Goal: Information Seeking & Learning: Learn about a topic

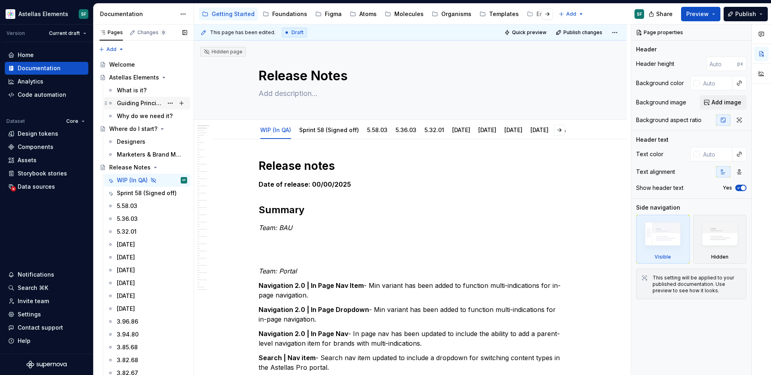
scroll to position [3, 0]
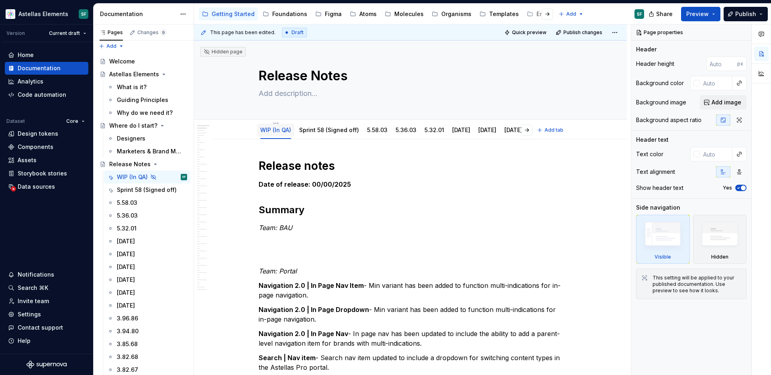
click at [274, 134] on div "WIP (In QA)" at bounding box center [275, 130] width 31 height 8
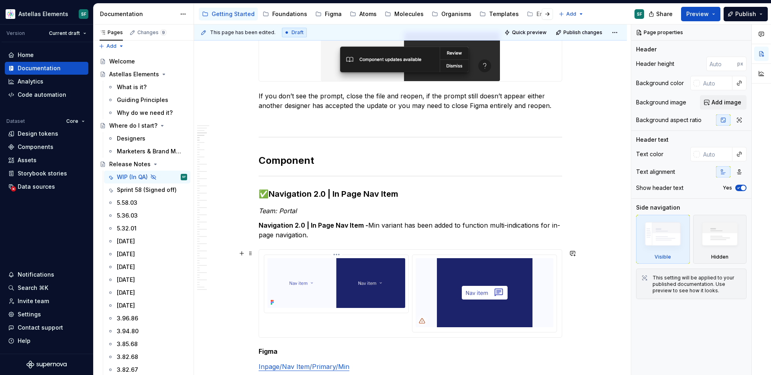
scroll to position [886, 0]
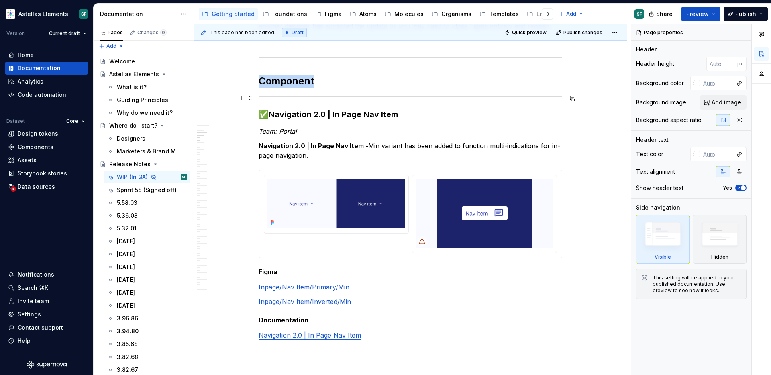
click at [281, 97] on div at bounding box center [410, 96] width 303 height 5
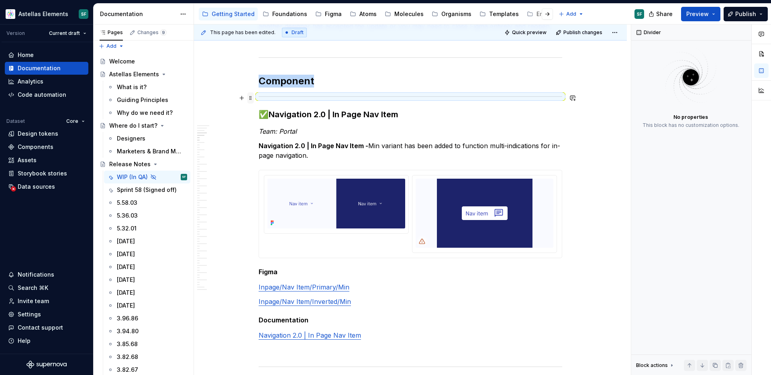
click at [254, 96] on span at bounding box center [250, 97] width 6 height 11
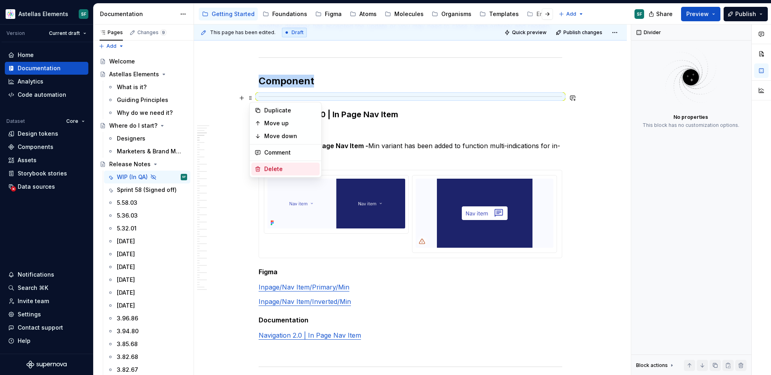
click at [267, 170] on div "Delete" at bounding box center [290, 169] width 52 height 8
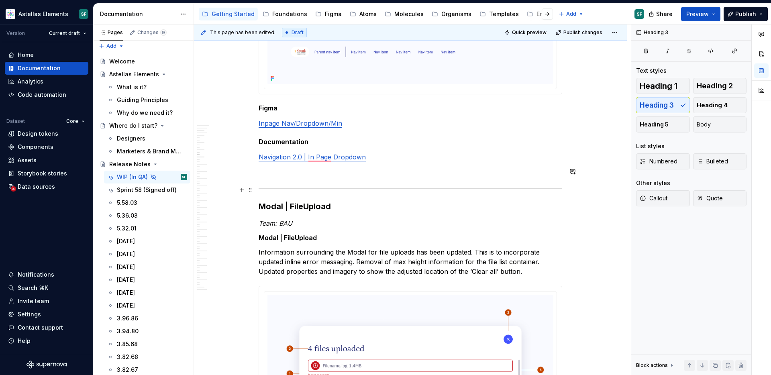
scroll to position [0, 0]
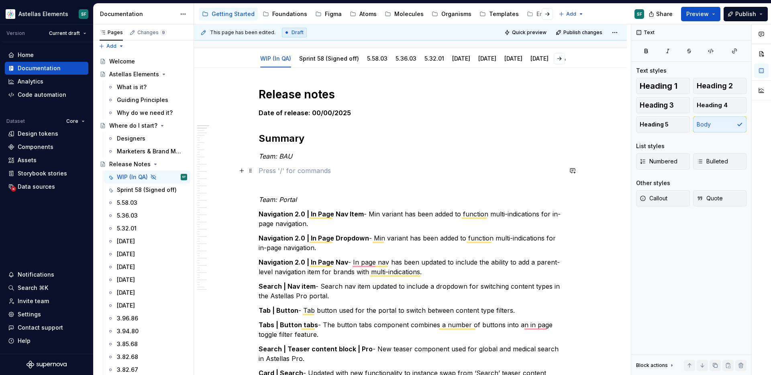
click at [267, 167] on p "To enrich screen reader interactions, please activate Accessibility in Grammarl…" at bounding box center [410, 171] width 303 height 10
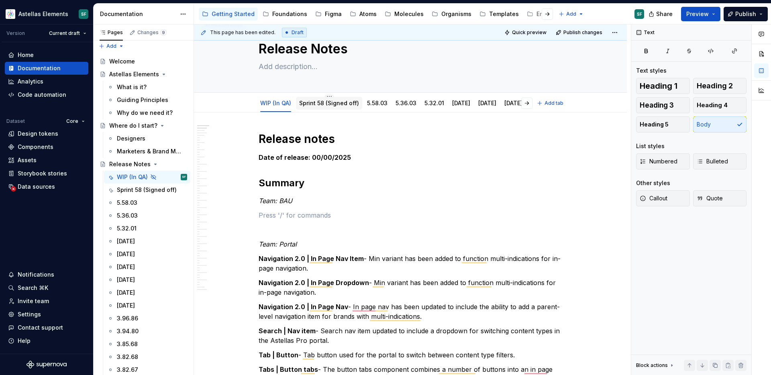
click at [322, 103] on link "Sprint 58 (Signed off)" at bounding box center [329, 103] width 60 height 7
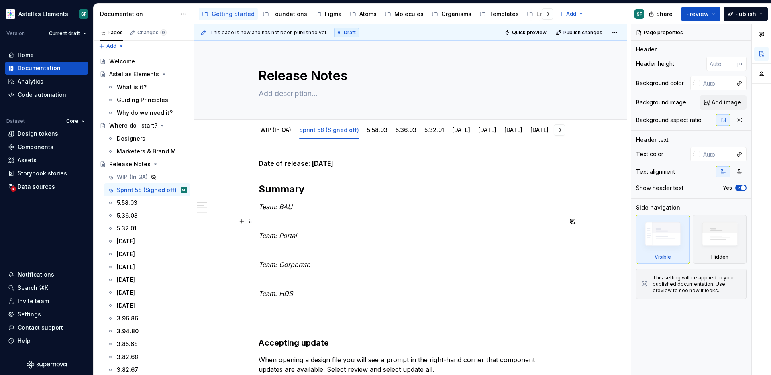
click at [290, 217] on p at bounding box center [410, 221] width 303 height 10
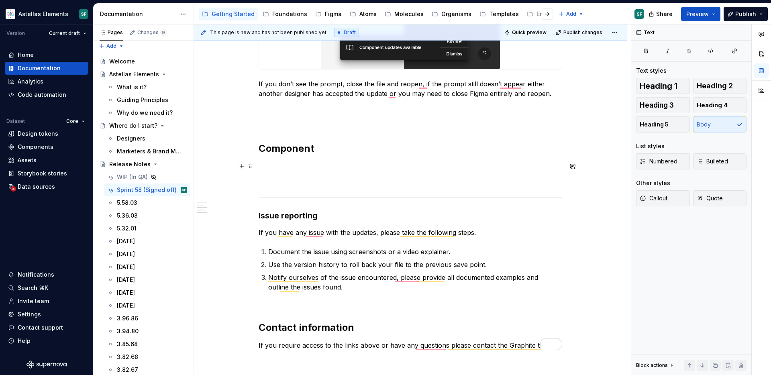
click at [299, 167] on p "To enrich screen reader interactions, please activate Accessibility in Grammarl…" at bounding box center [410, 166] width 303 height 10
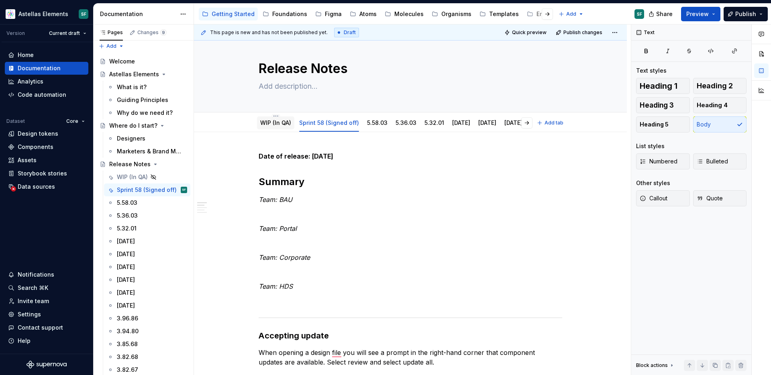
click at [282, 121] on link "WIP (In QA)" at bounding box center [275, 122] width 31 height 7
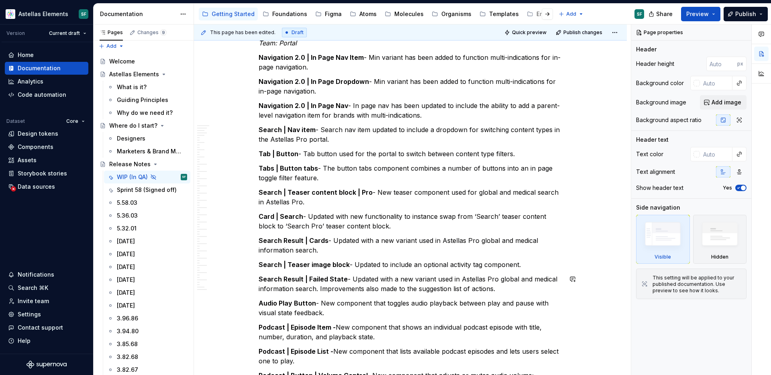
scroll to position [191, 0]
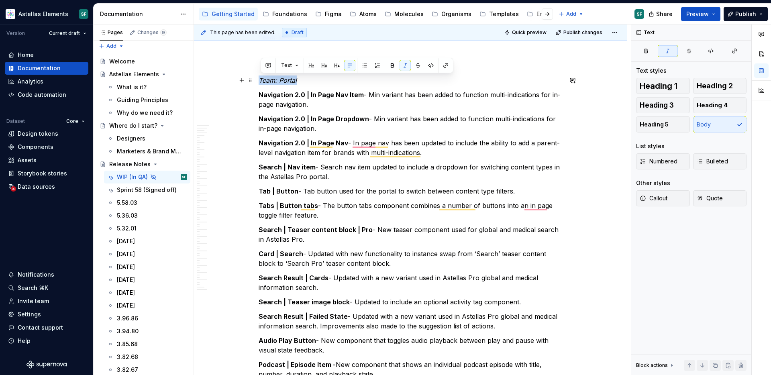
drag, startPoint x: 262, startPoint y: 81, endPoint x: 301, endPoint y: 81, distance: 39.7
click at [301, 81] on p "Team: Portal" at bounding box center [410, 80] width 303 height 10
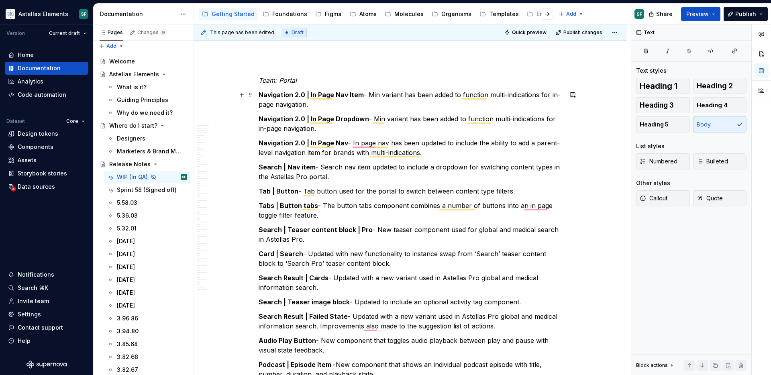
click at [315, 106] on p "Navigation 2.0 | In Page Nav Item - Min variant has been added to function mult…" at bounding box center [410, 99] width 303 height 19
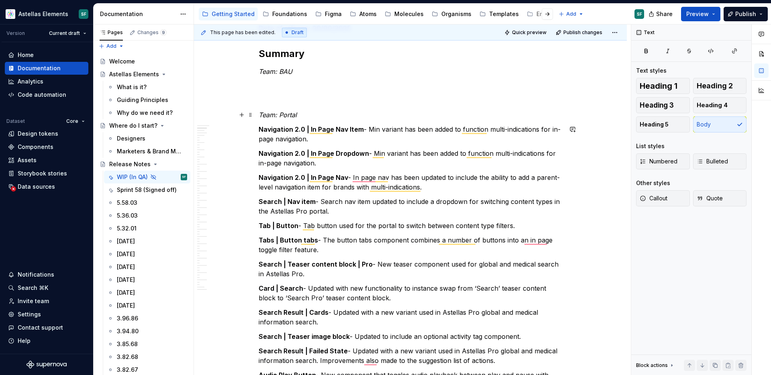
scroll to position [155, 0]
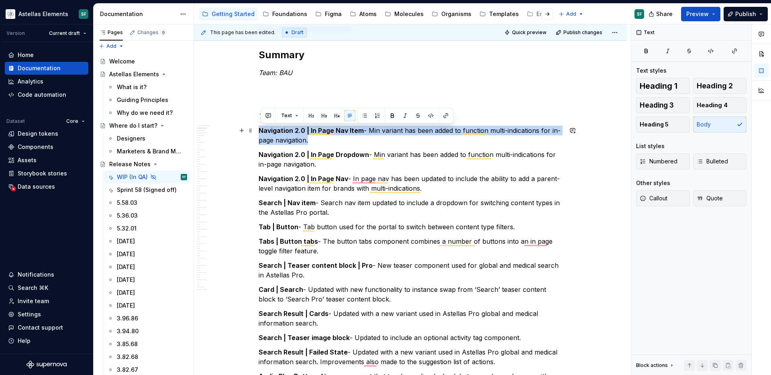
drag, startPoint x: 318, startPoint y: 141, endPoint x: 261, endPoint y: 131, distance: 58.2
click at [261, 131] on p "Navigation 2.0 | In Page Nav Item - Min variant has been added to function mult…" at bounding box center [410, 135] width 303 height 19
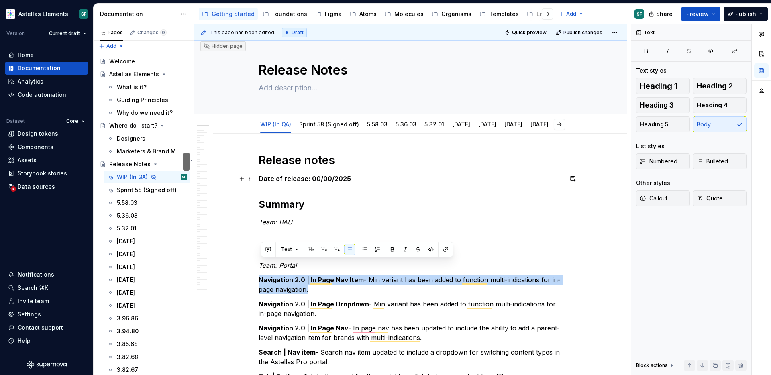
scroll to position [0, 0]
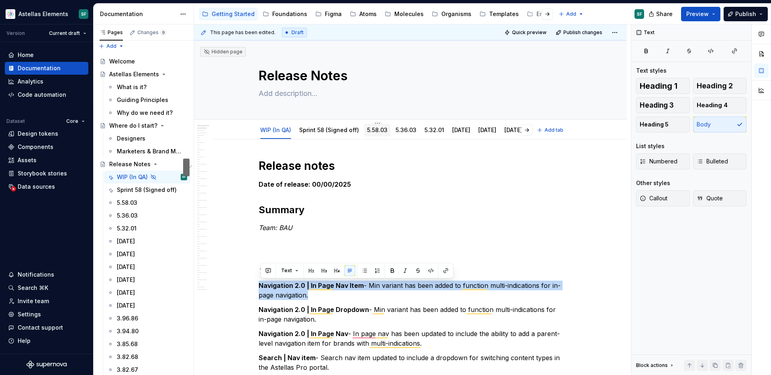
click at [375, 130] on link "5.58.03" at bounding box center [377, 129] width 20 height 7
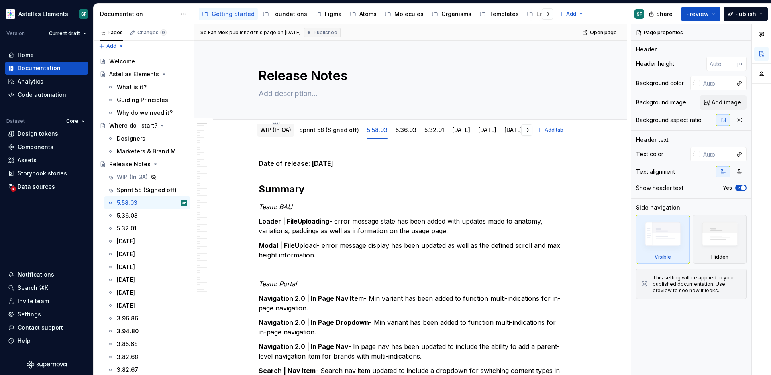
click at [285, 134] on div "WIP (In QA)" at bounding box center [275, 130] width 31 height 10
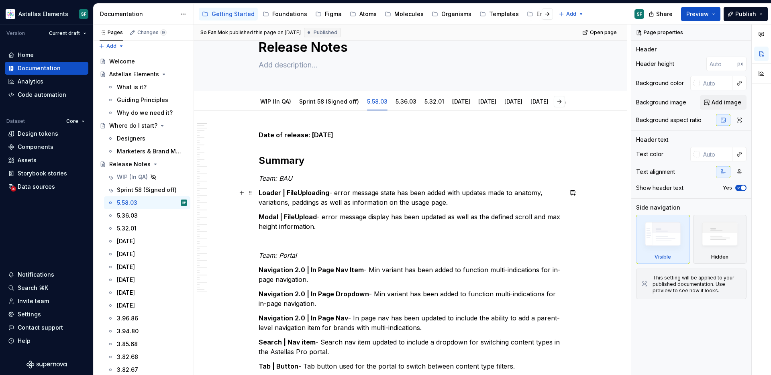
scroll to position [28, 0]
click at [324, 107] on div "Sprint 58 (Signed off)" at bounding box center [329, 103] width 60 height 10
click at [283, 106] on div "WIP (In QA)" at bounding box center [275, 102] width 31 height 8
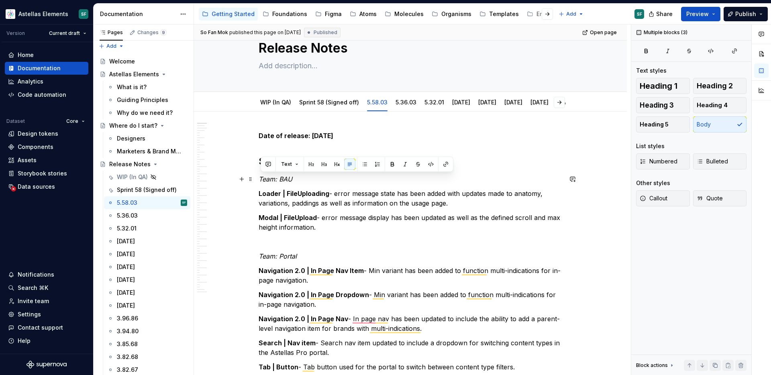
drag, startPoint x: 335, startPoint y: 229, endPoint x: 261, endPoint y: 179, distance: 89.0
click at [276, 237] on p "To enrich screen reader interactions, please activate Accessibility in Grammarl…" at bounding box center [410, 242] width 303 height 10
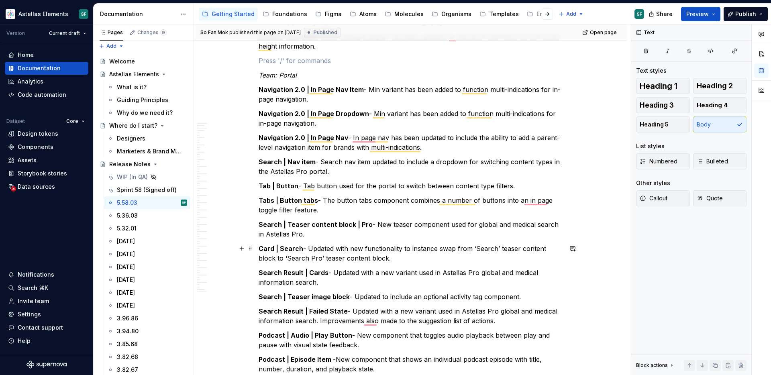
scroll to position [370, 0]
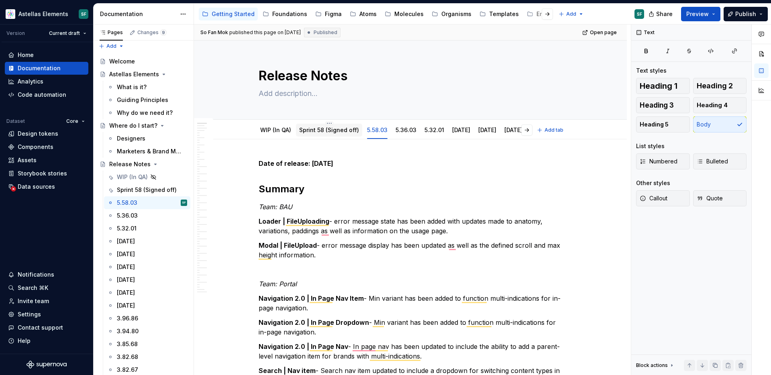
click at [331, 128] on link "Sprint 58 (Signed off)" at bounding box center [329, 129] width 60 height 7
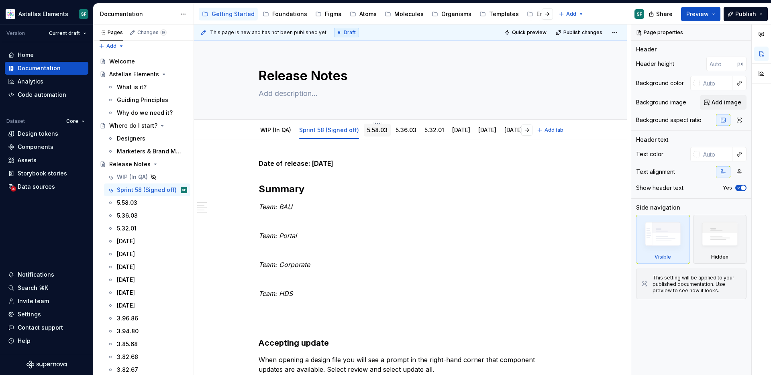
click at [374, 131] on link "5.58.03" at bounding box center [377, 129] width 20 height 7
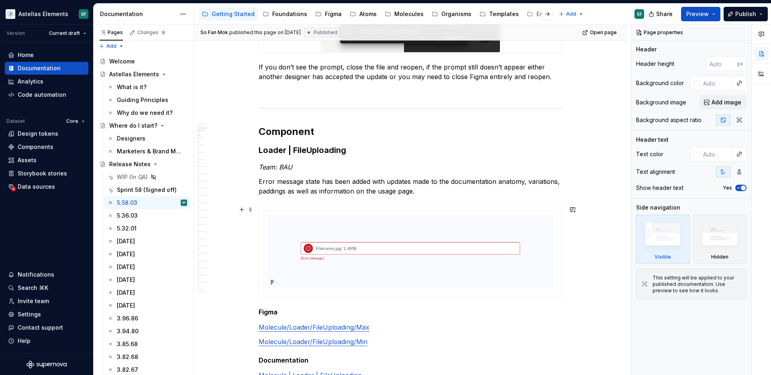
scroll to position [841, 0]
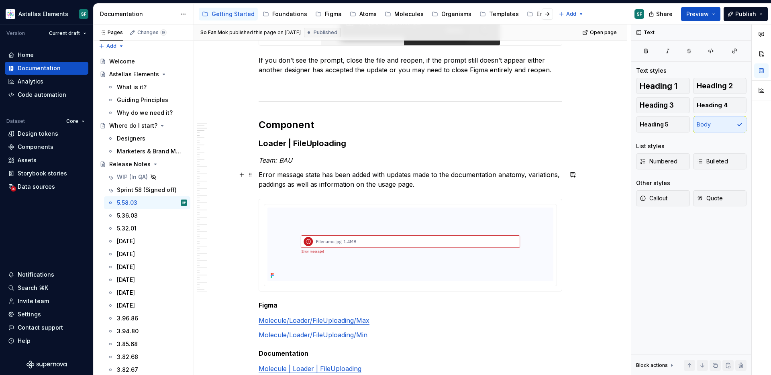
click at [323, 171] on p "Error message state has been added with updates made to the documentation anato…" at bounding box center [410, 179] width 303 height 19
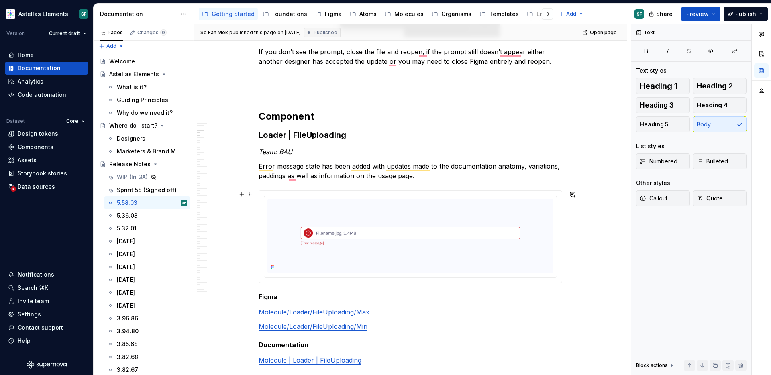
scroll to position [931, 0]
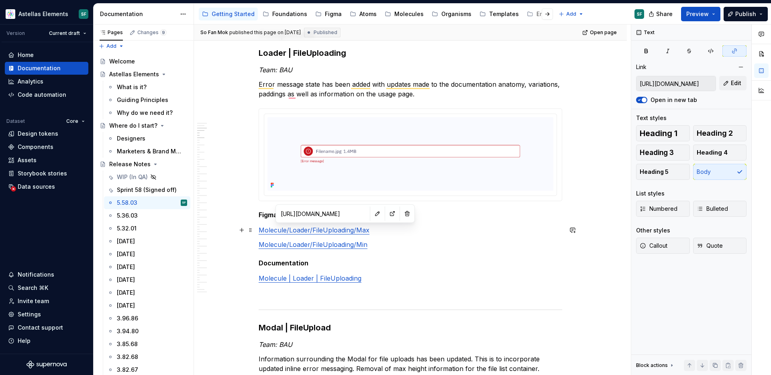
click at [334, 230] on link "Molecule/Loader/FileUploading/Max" at bounding box center [314, 230] width 111 height 8
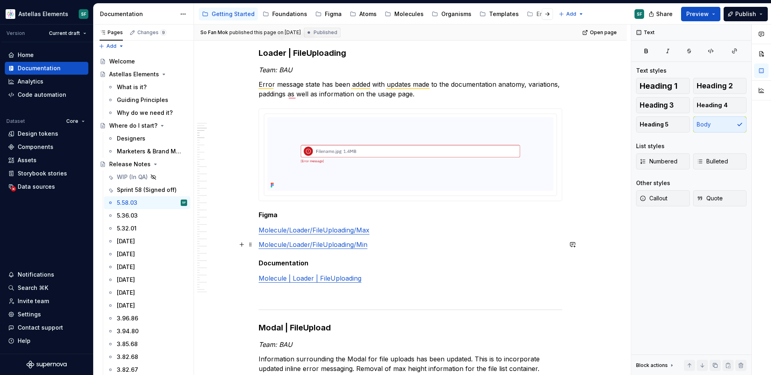
click at [378, 246] on p "Molecule/Loader/FileUploading/Min" at bounding box center [410, 245] width 303 height 10
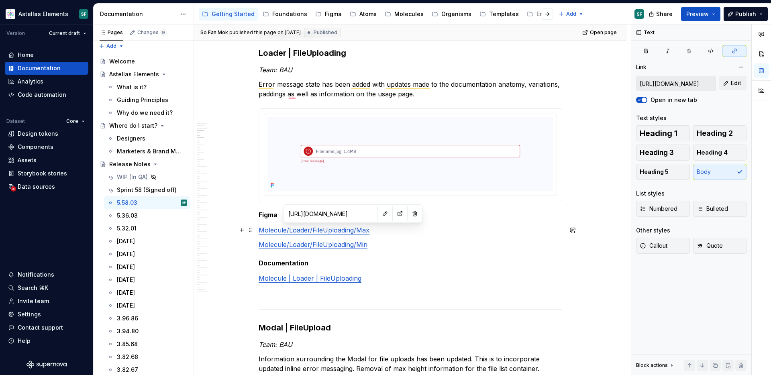
click at [342, 229] on link "Molecule/Loader/FileUploading/Max" at bounding box center [314, 230] width 111 height 8
click at [359, 232] on link "Molecule/Loader/FileUploading/Max" at bounding box center [314, 230] width 111 height 8
click at [669, 83] on input "[URL][DOMAIN_NAME]" at bounding box center [675, 83] width 79 height 14
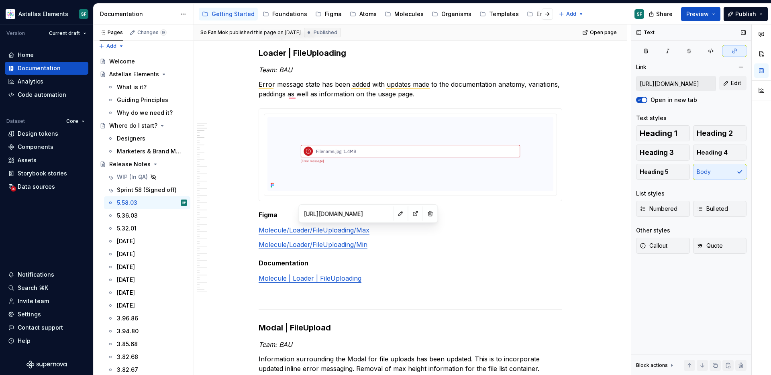
click at [669, 83] on input "[URL][DOMAIN_NAME]" at bounding box center [675, 83] width 79 height 14
click at [342, 279] on link "Molecule | Loader | FileUploading" at bounding box center [310, 278] width 103 height 8
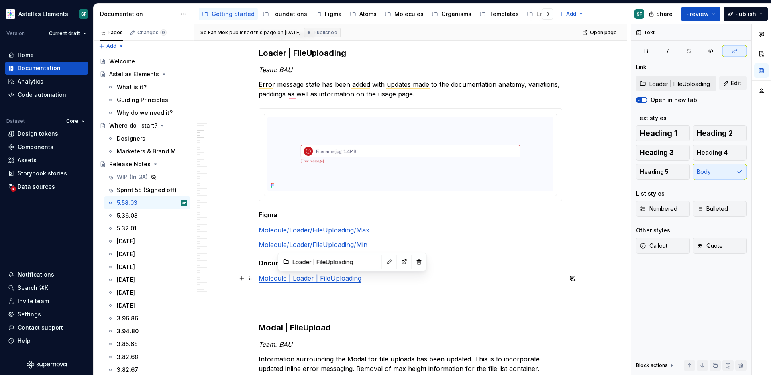
click at [348, 279] on link "Molecule | Loader | FileUploading" at bounding box center [310, 278] width 103 height 8
click at [272, 280] on link "Molecule | Loader | FileUploading" at bounding box center [310, 278] width 103 height 8
click at [357, 278] on link "Molecule | Loader | FileUploading" at bounding box center [310, 278] width 103 height 8
click at [352, 277] on link "Molecule | Loader | FileUploading" at bounding box center [310, 278] width 103 height 8
click at [348, 229] on link "Molecule/Loader/FileUploading/Max" at bounding box center [314, 230] width 111 height 8
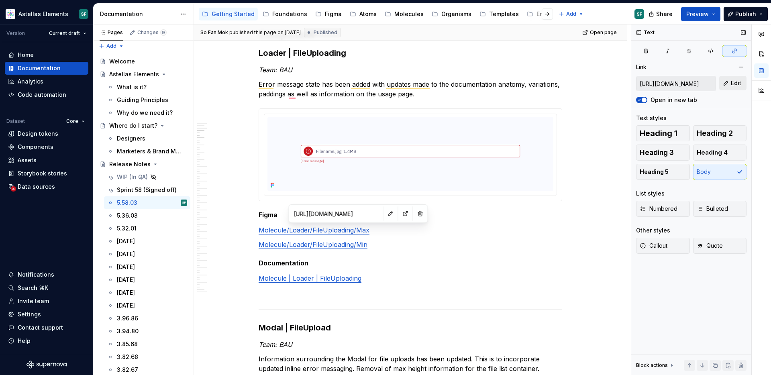
click at [732, 84] on span "Edit" at bounding box center [736, 83] width 10 height 8
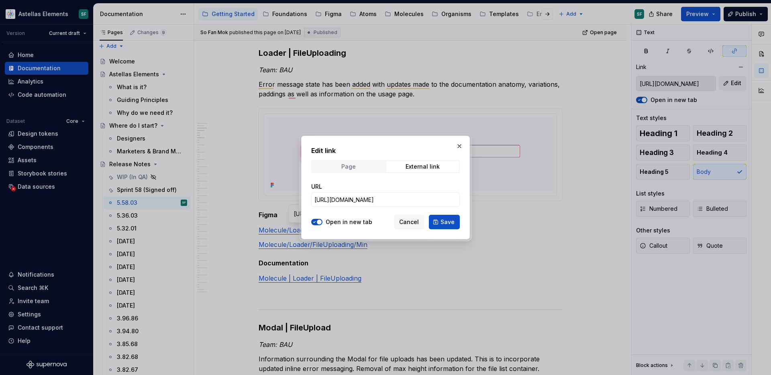
click at [360, 169] on span "Page" at bounding box center [348, 166] width 73 height 11
click at [409, 167] on div "External link" at bounding box center [422, 166] width 34 height 6
click at [413, 222] on span "Cancel" at bounding box center [409, 222] width 20 height 8
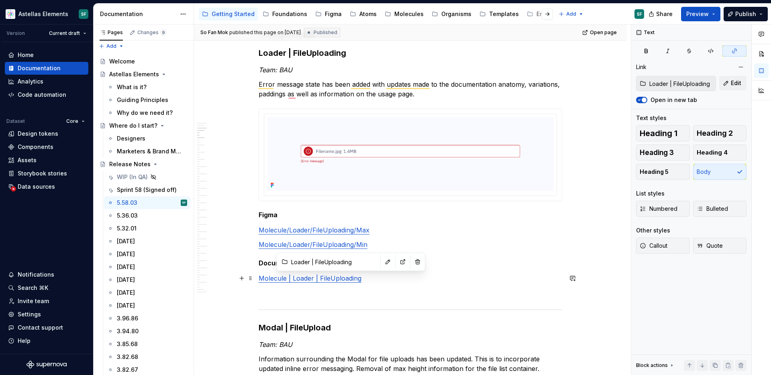
click at [340, 277] on link "Molecule | Loader | FileUploading" at bounding box center [310, 278] width 103 height 8
click at [731, 86] on span "Edit" at bounding box center [736, 83] width 10 height 8
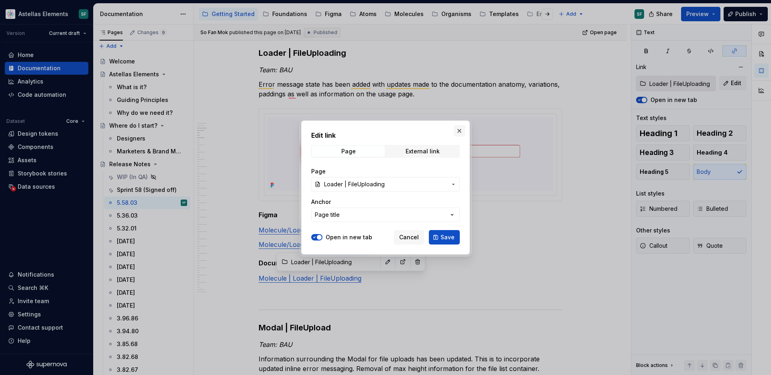
click at [457, 131] on button "button" at bounding box center [459, 130] width 11 height 11
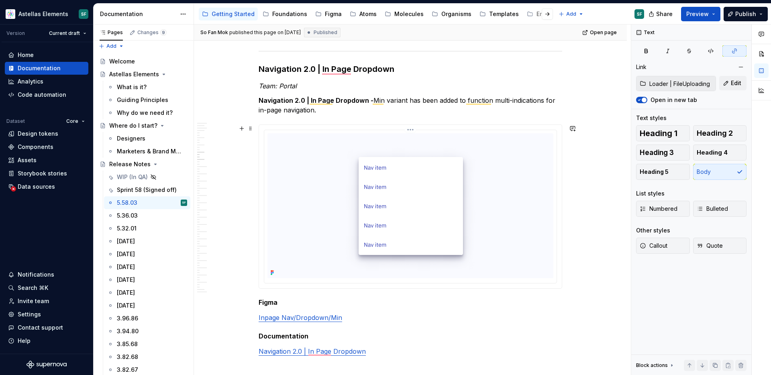
scroll to position [2064, 0]
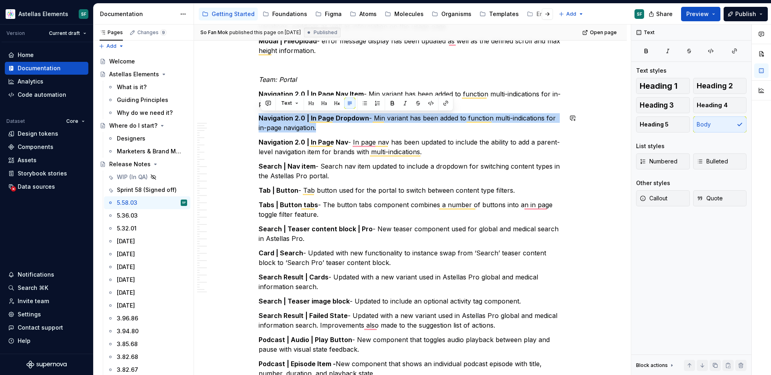
drag, startPoint x: 329, startPoint y: 125, endPoint x: 259, endPoint y: 112, distance: 71.5
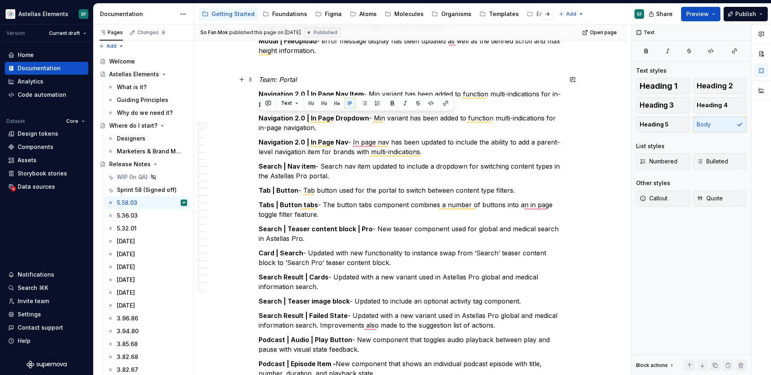
click at [301, 83] on p "Team: Portal" at bounding box center [410, 80] width 303 height 10
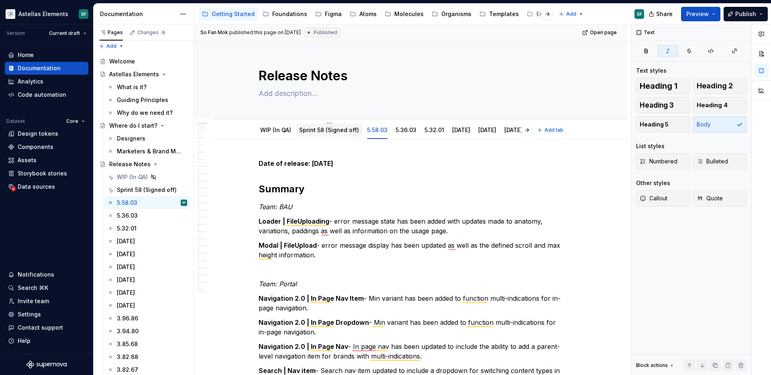
click at [313, 132] on link "Sprint 58 (Signed off)" at bounding box center [329, 129] width 60 height 7
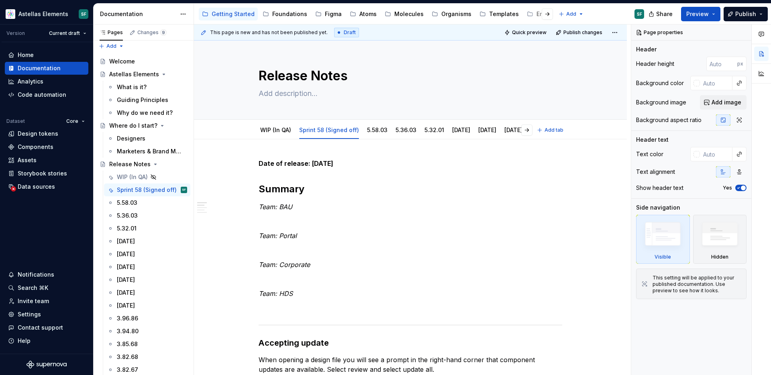
type textarea "*"
click at [315, 161] on strong "Date of release: [DATE]" at bounding box center [296, 163] width 75 height 8
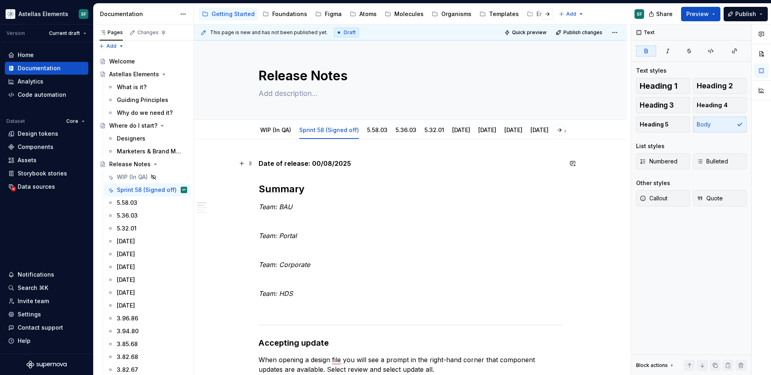
click at [331, 163] on strong "Date of release: 00/08/2025" at bounding box center [305, 163] width 92 height 8
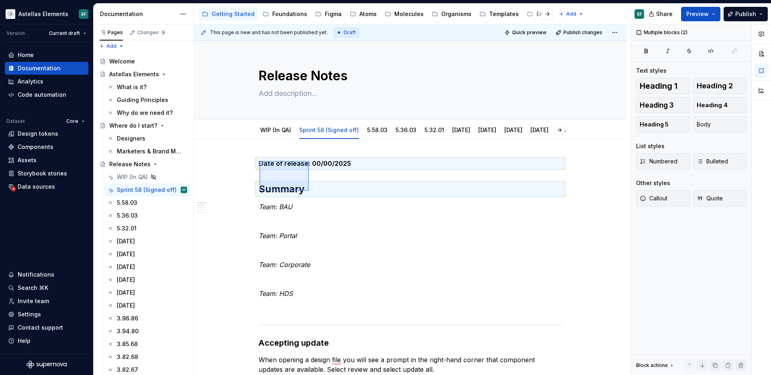
drag, startPoint x: 259, startPoint y: 161, endPoint x: 309, endPoint y: 191, distance: 57.6
click at [309, 191] on div "This page is new and has not been published yet. Draft Quick preview Publish ch…" at bounding box center [412, 199] width 437 height 351
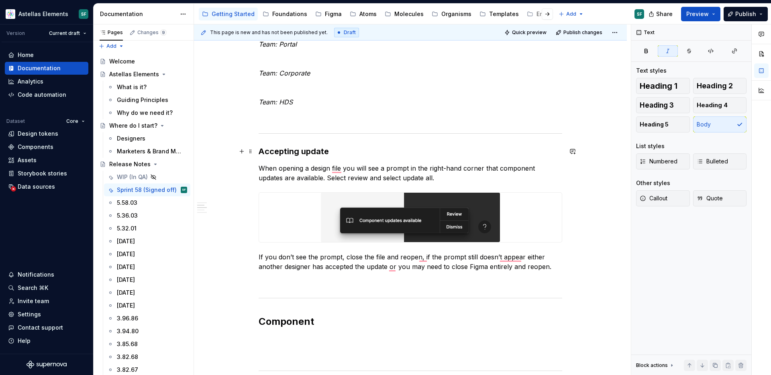
click at [336, 154] on h3 "Accepting update" at bounding box center [410, 151] width 303 height 11
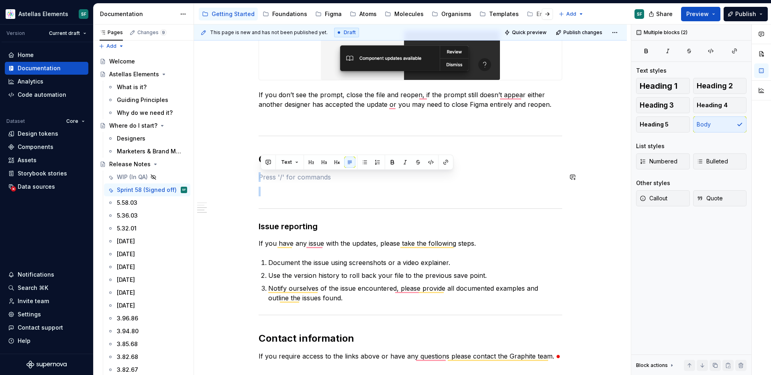
drag, startPoint x: 302, startPoint y: 176, endPoint x: 306, endPoint y: 182, distance: 7.0
click at [306, 182] on div "Date of release: 00/00/2025 Summary Team: BAU Team: Portal Team: Corporate Team…" at bounding box center [410, 83] width 303 height 556
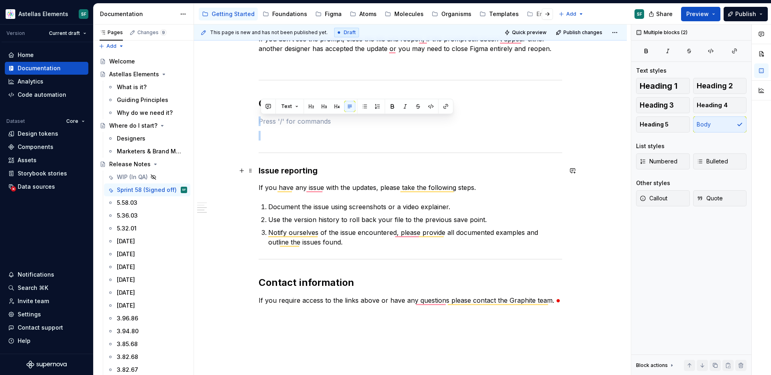
click at [259, 170] on div "Date of release: 00/00/2025 Summary Team: BAU Team: Portal Team: Corporate Team…" at bounding box center [410, 78] width 433 height 697
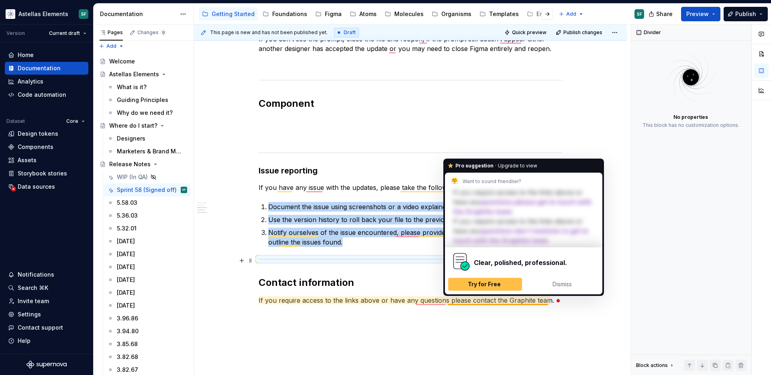
click at [336, 257] on div "To enrich screen reader interactions, please activate Accessibility in Grammarl…" at bounding box center [410, 259] width 303 height 5
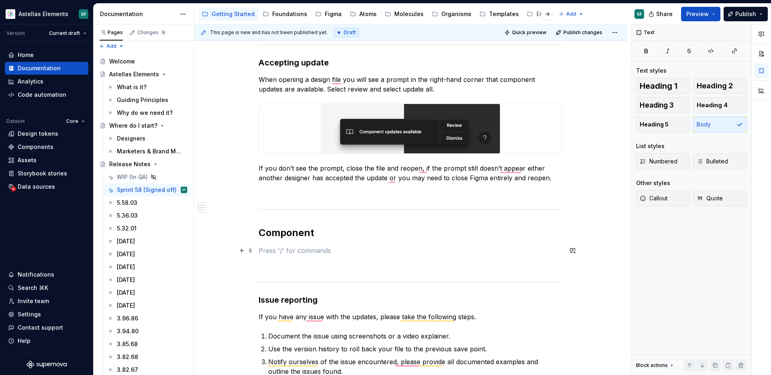
click at [303, 251] on p "To enrich screen reader interactions, please activate Accessibility in Grammarl…" at bounding box center [410, 251] width 303 height 10
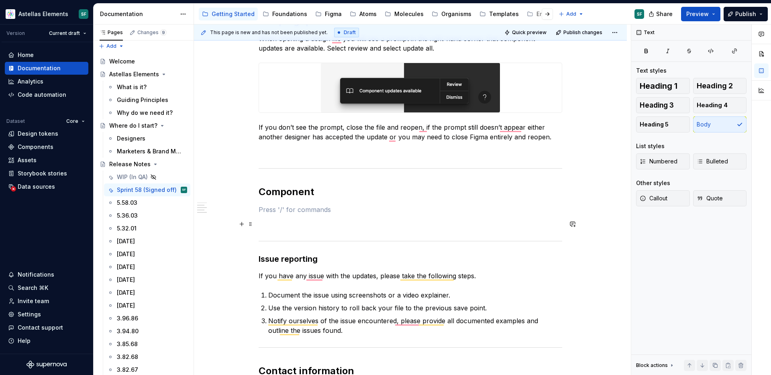
click at [303, 219] on p "To enrich screen reader interactions, please activate Accessibility in Grammarl…" at bounding box center [410, 224] width 303 height 10
click at [298, 207] on p "To enrich screen reader interactions, please activate Accessibility in Grammarl…" at bounding box center [410, 210] width 303 height 10
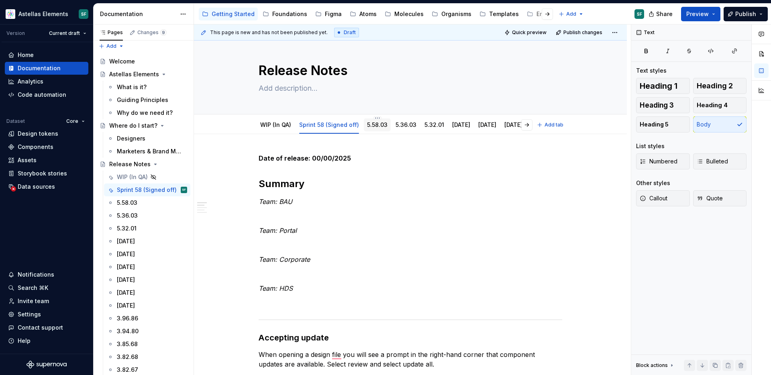
click at [377, 126] on link "5.58.03" at bounding box center [377, 124] width 20 height 7
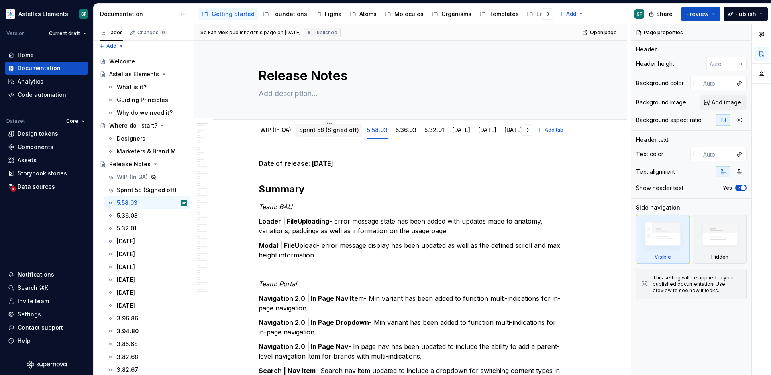
click at [340, 134] on div "Sprint 58 (Signed off)" at bounding box center [329, 130] width 60 height 8
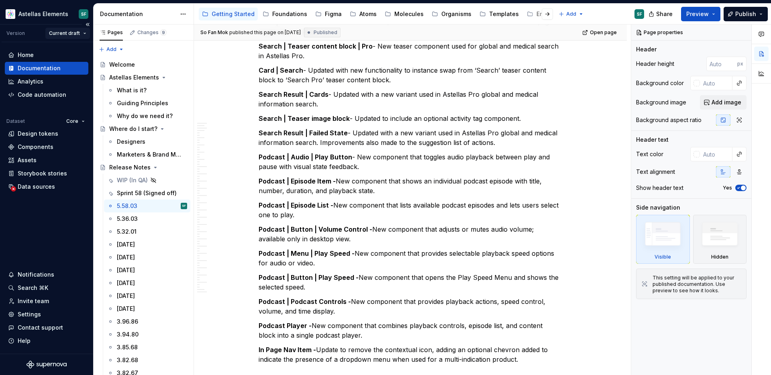
click at [86, 34] on html "Astellas Elements SF Version Current draft Home Documentation Analytics Code au…" at bounding box center [385, 187] width 771 height 375
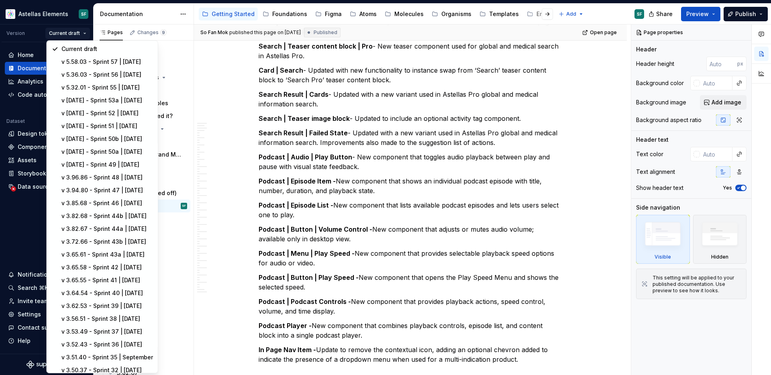
click at [350, 128] on html "Astellas Elements SF Version Current draft Home Documentation Analytics Code au…" at bounding box center [385, 187] width 771 height 375
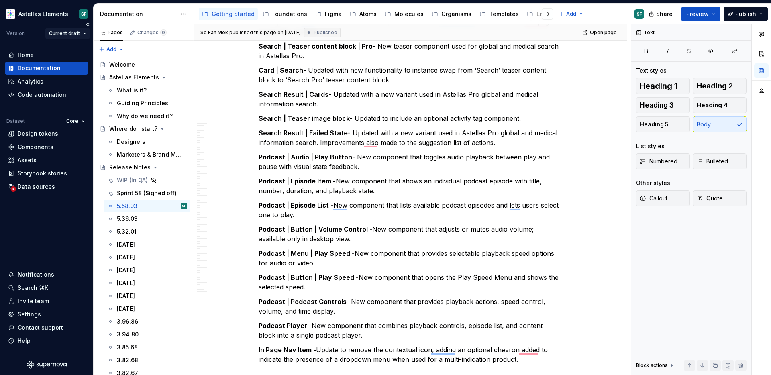
scroll to position [387, 0]
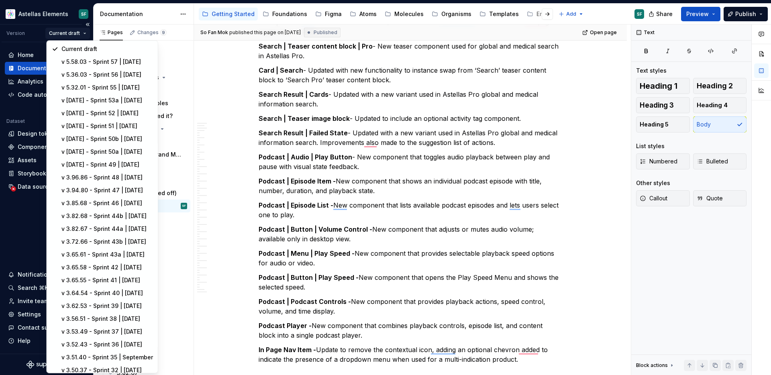
click at [83, 33] on html "Astellas Elements SF Version Current draft Home Documentation Analytics Code au…" at bounding box center [385, 187] width 771 height 375
click at [279, 137] on html "Astellas Elements SF Version Current draft Home Documentation Analytics Code au…" at bounding box center [385, 187] width 771 height 375
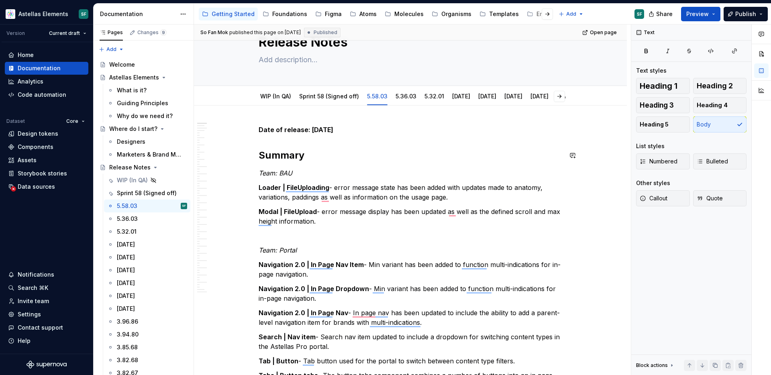
scroll to position [0, 0]
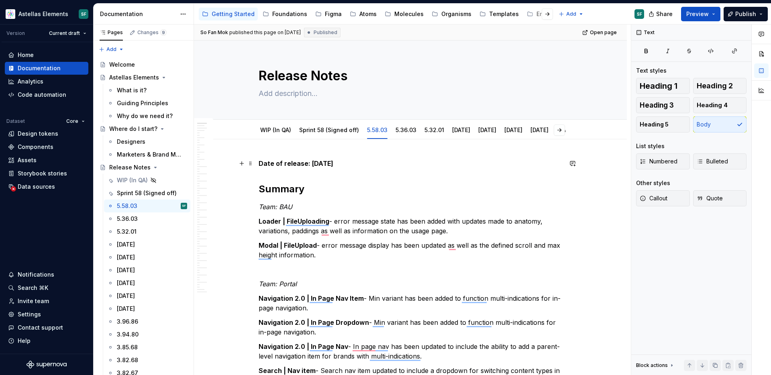
click at [261, 165] on strong "Date of release: [DATE]" at bounding box center [296, 163] width 75 height 8
type textarea "*"
